Goal: Transaction & Acquisition: Subscribe to service/newsletter

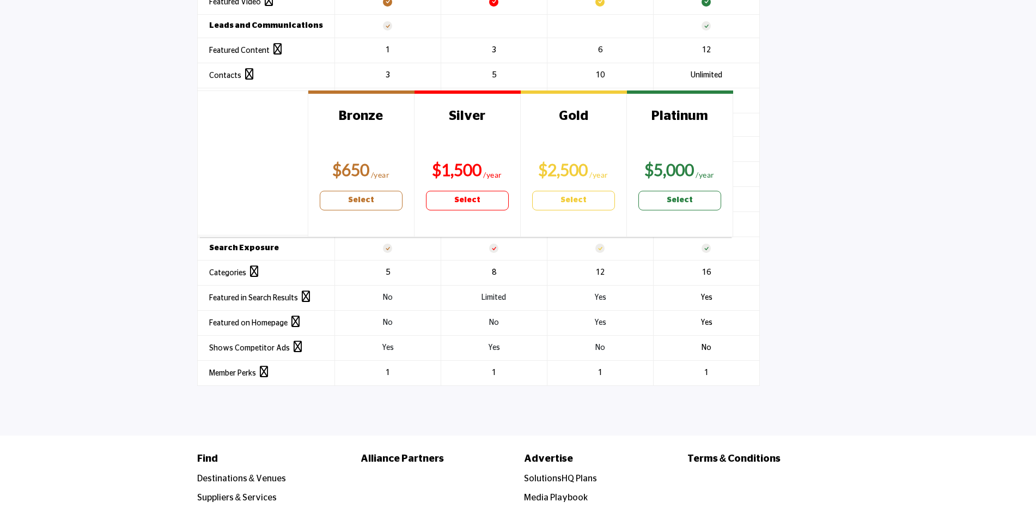
scroll to position [1385, 0]
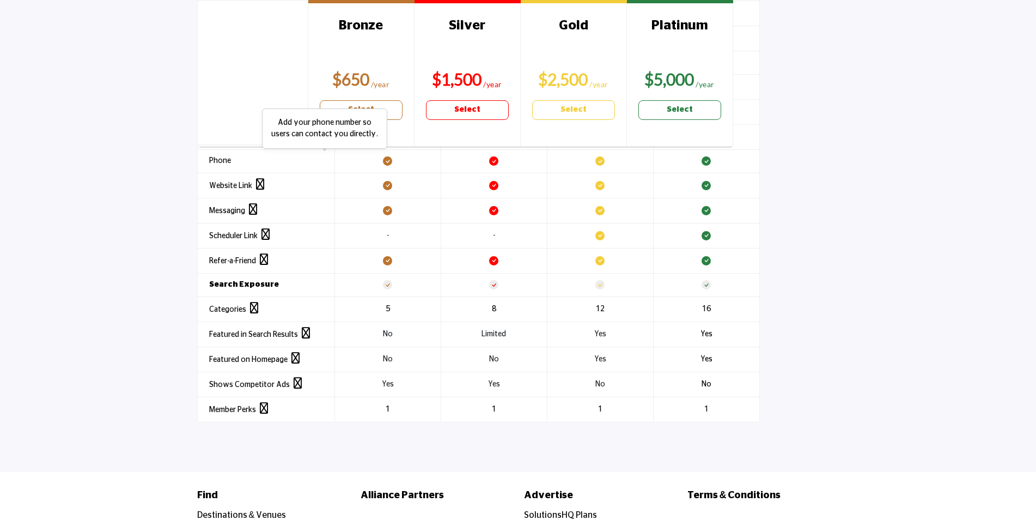
click at [369, 117] on p "Add your phone number so users can contact you directly." at bounding box center [324, 128] width 113 height 23
click at [385, 111] on link "Select" at bounding box center [361, 110] width 83 height 20
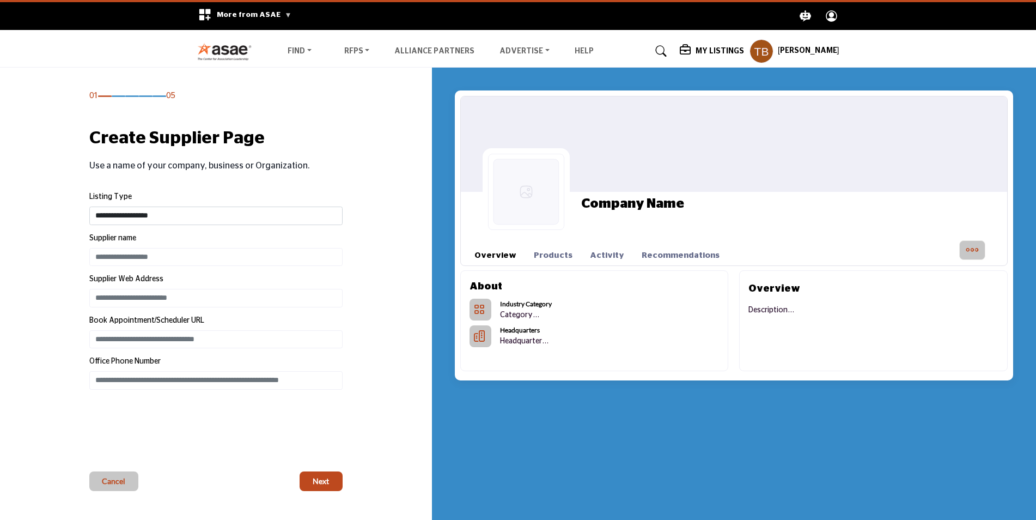
click at [716, 51] on h5 "My Listings" at bounding box center [719, 51] width 48 height 10
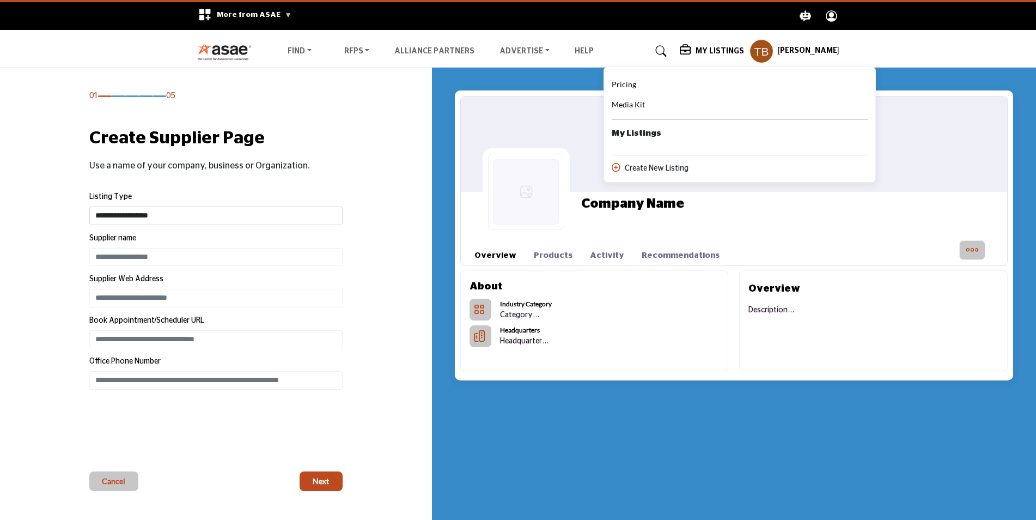
click at [642, 137] on b "My Listings" at bounding box center [637, 133] width 50 height 13
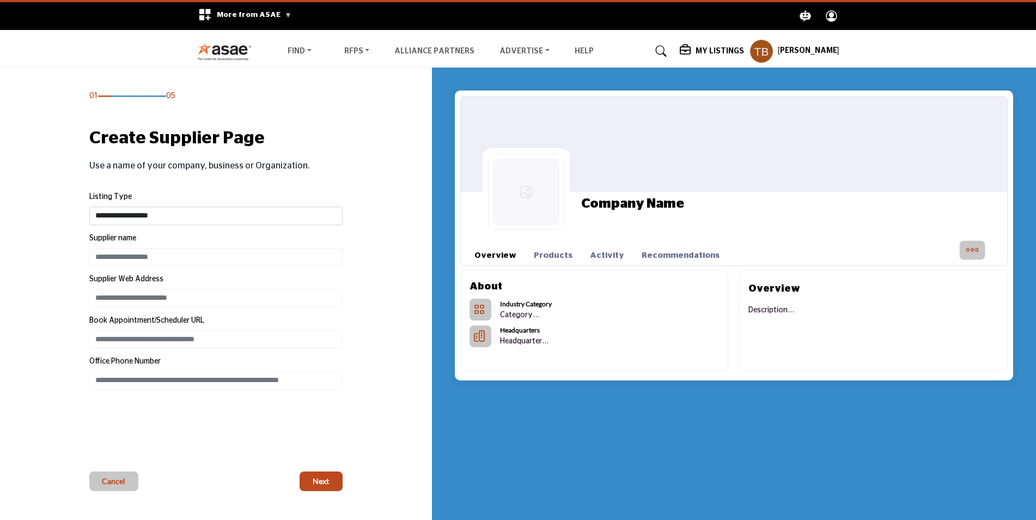
click at [720, 48] on h5 "My Listings" at bounding box center [719, 51] width 48 height 10
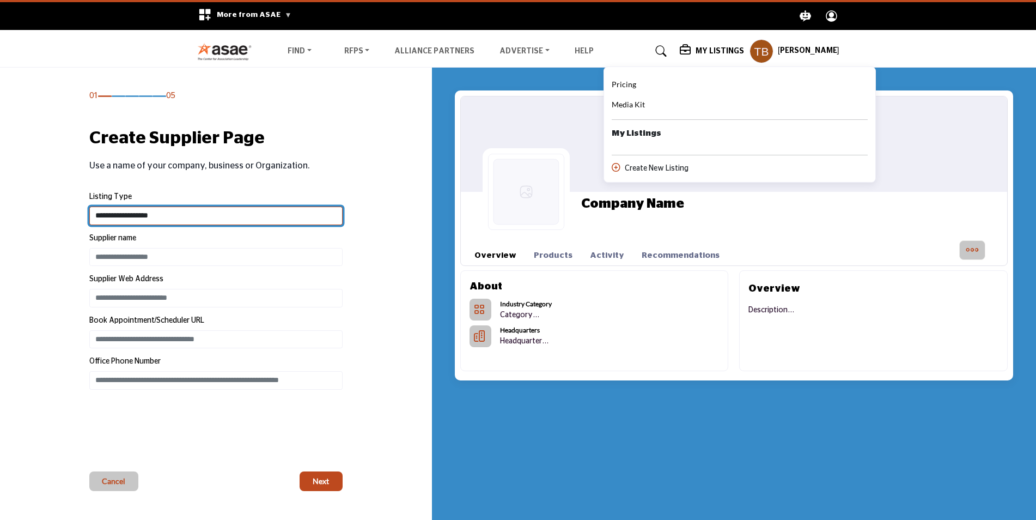
click at [200, 222] on select "**********" at bounding box center [215, 215] width 253 height 19
